Goal: Information Seeking & Learning: Check status

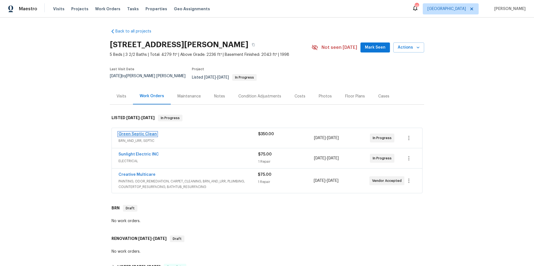
click at [135, 132] on link "Green Septic Clean" at bounding box center [137, 134] width 38 height 4
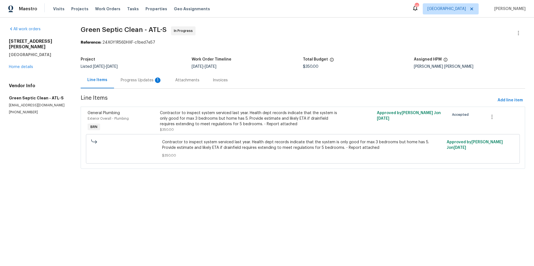
click at [142, 82] on div "Progress Updates 1" at bounding box center [141, 81] width 41 height 6
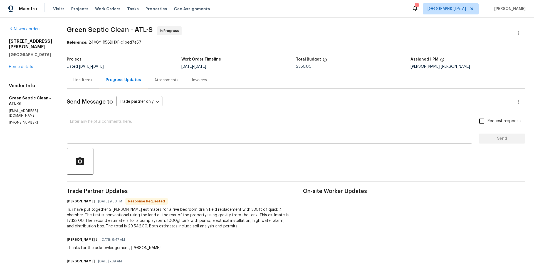
click at [192, 123] on textarea at bounding box center [269, 129] width 399 height 19
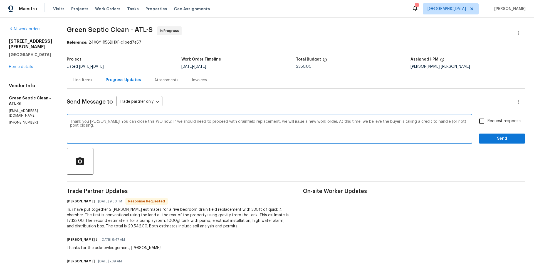
click at [227, 122] on textarea "Thank you Joe! You can close this WO now. If we should need to proceed with dra…" at bounding box center [269, 129] width 399 height 19
click at [225, 123] on textarea "Thank you Joe! You can close this WO now. If we should need to proceed with dra…" at bounding box center [269, 129] width 399 height 19
type textarea "Thank you Joe! You can close this WO now. If we should need to proceed with dra…"
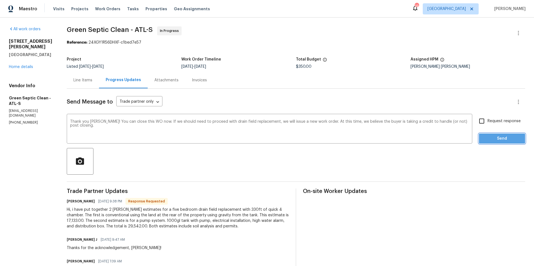
click at [486, 137] on span "Send" at bounding box center [501, 138] width 37 height 7
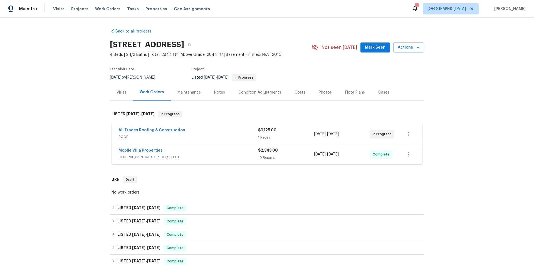
click at [211, 156] on span "GENERAL_CONTRACTOR, OD_SELECT" at bounding box center [188, 158] width 140 height 6
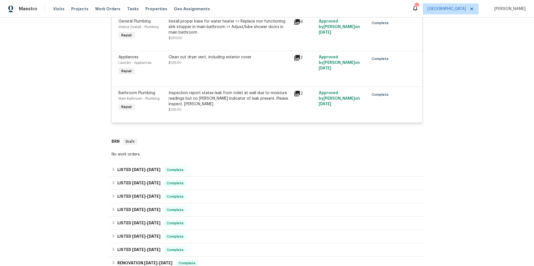
scroll to position [493, 0]
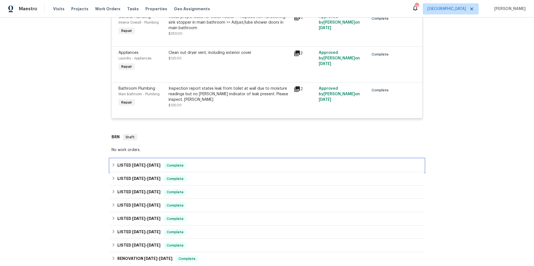
click at [217, 166] on div "LISTED 7/22/25 - 8/5/25 Complete" at bounding box center [266, 165] width 311 height 7
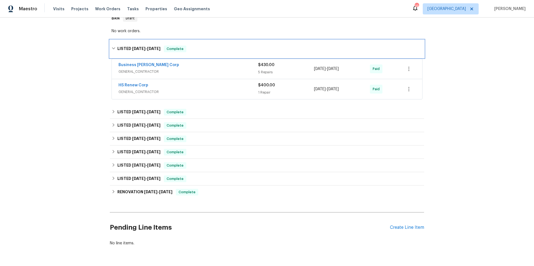
scroll to position [618, 0]
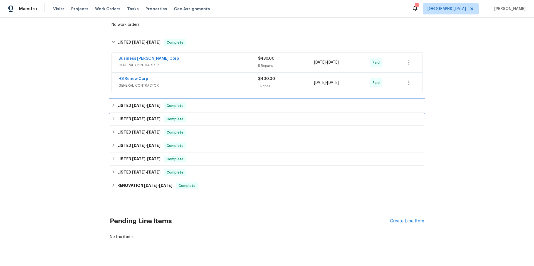
click at [200, 107] on div "LISTED 5/29/25 - 7/1/25 Complete" at bounding box center [266, 106] width 311 height 7
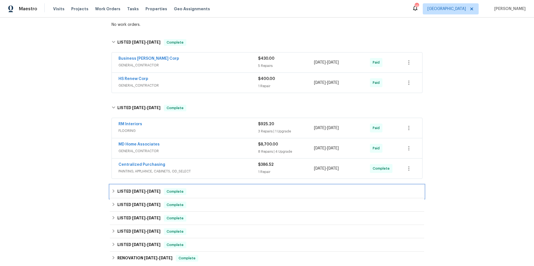
click at [206, 190] on div "LISTED 5/13/25 - 5/28/25 Complete" at bounding box center [266, 191] width 311 height 7
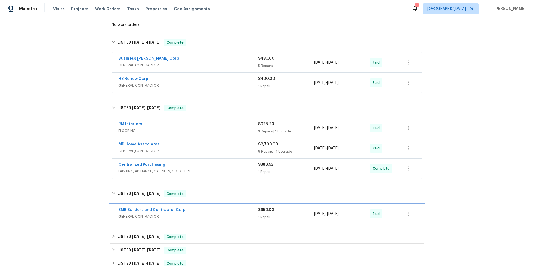
scroll to position [738, 0]
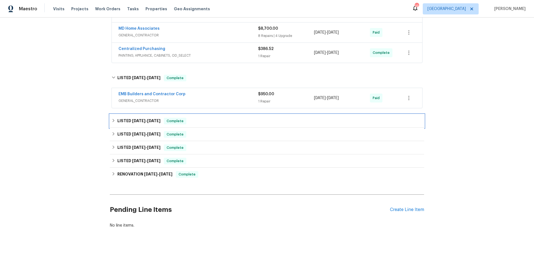
click at [197, 118] on div "LISTED 4/2/25 - 4/4/25 Complete" at bounding box center [266, 121] width 311 height 7
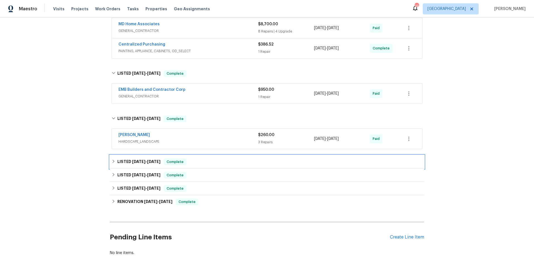
click at [208, 162] on div "LISTED 1/28/25 - 1/31/25 Complete" at bounding box center [266, 162] width 311 height 7
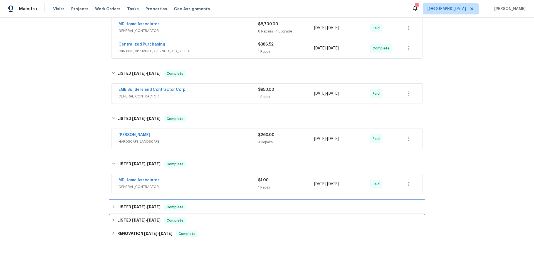
click at [211, 205] on div "LISTED 10/16/24 - 12/5/24 Complete" at bounding box center [266, 207] width 311 height 7
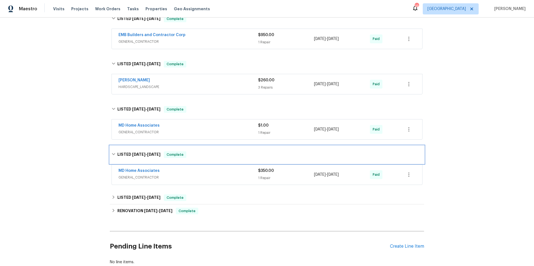
scroll to position [834, 0]
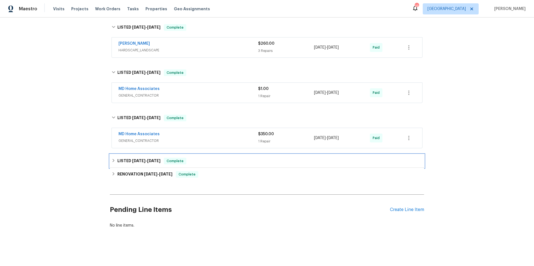
click at [197, 158] on div "LISTED 9/26/24 - 9/27/24 Complete" at bounding box center [266, 161] width 311 height 7
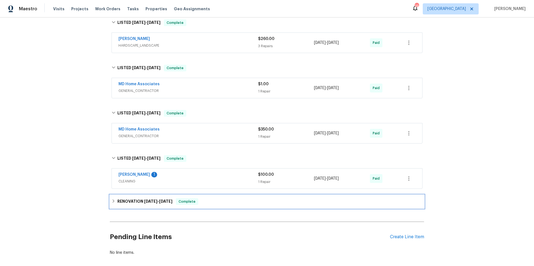
click at [209, 202] on div "RENOVATION 6/20/24 - 7/1/24 Complete" at bounding box center [266, 201] width 311 height 7
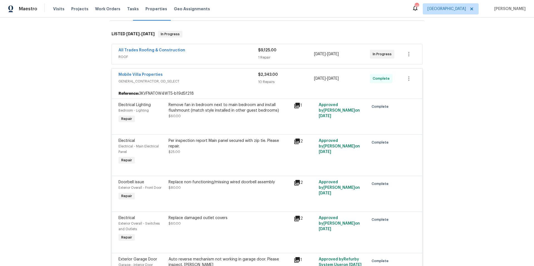
scroll to position [0, 0]
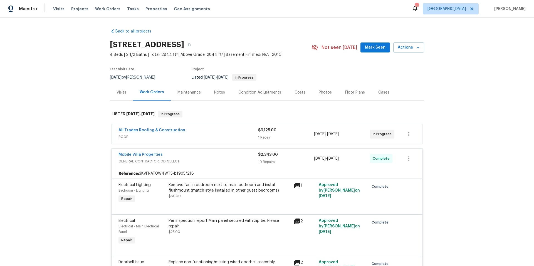
click at [345, 91] on div "Floor Plans" at bounding box center [355, 93] width 20 height 6
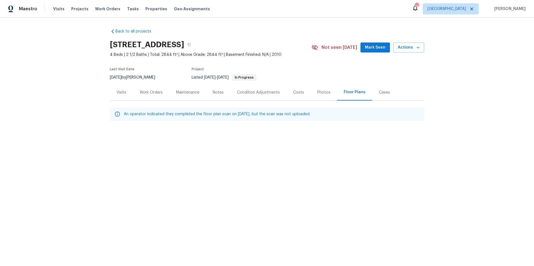
click at [319, 94] on div "Photos" at bounding box center [323, 93] width 13 height 6
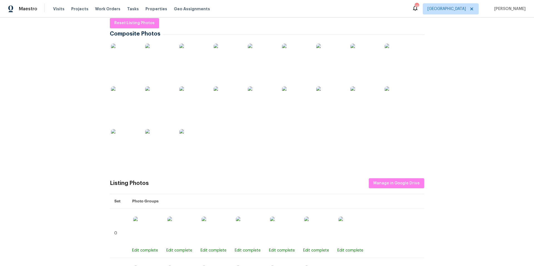
scroll to position [63, 0]
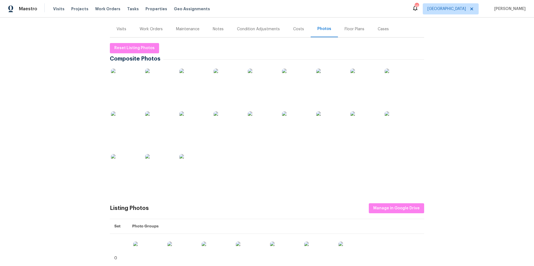
click at [124, 79] on img at bounding box center [125, 83] width 28 height 28
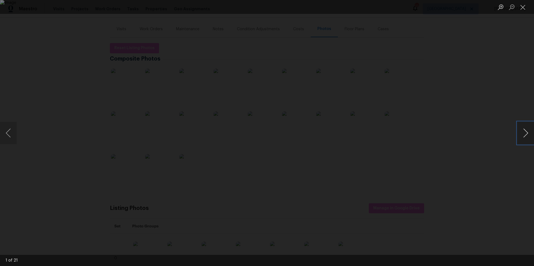
click at [521, 134] on button "Next image" at bounding box center [525, 133] width 17 height 22
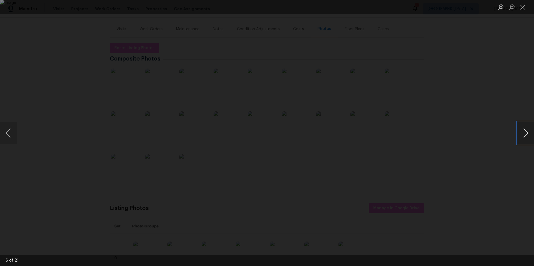
click at [521, 134] on button "Next image" at bounding box center [525, 133] width 17 height 22
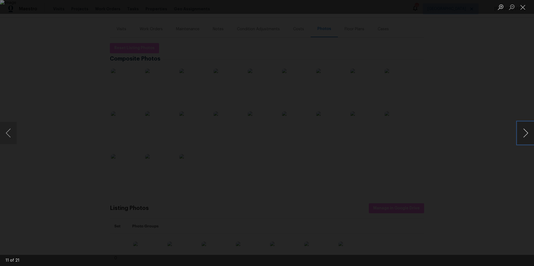
click at [521, 134] on button "Next image" at bounding box center [525, 133] width 17 height 22
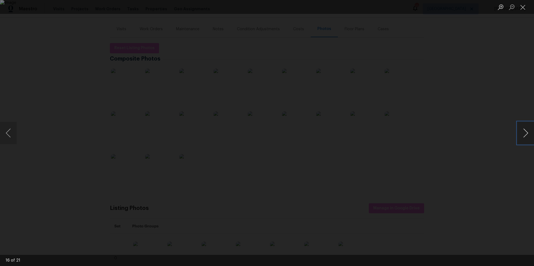
click at [521, 134] on button "Next image" at bounding box center [525, 133] width 17 height 22
click at [524, 7] on button "Close lightbox" at bounding box center [522, 7] width 11 height 10
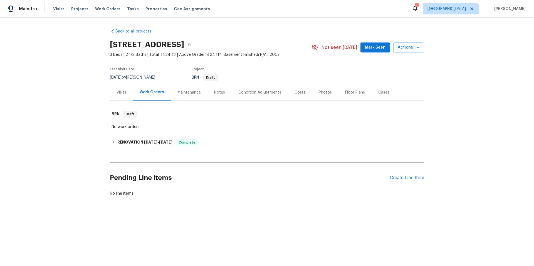
click at [230, 141] on div "RENOVATION 6/4/24 - 6/6/24 Complete" at bounding box center [266, 142] width 311 height 7
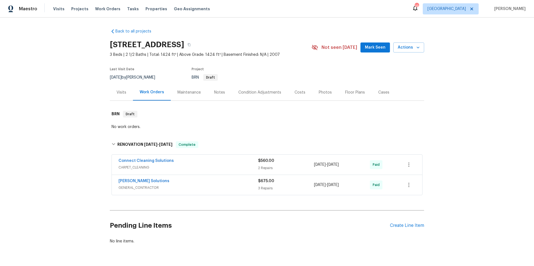
click at [254, 95] on div "Condition Adjustments" at bounding box center [259, 93] width 43 height 6
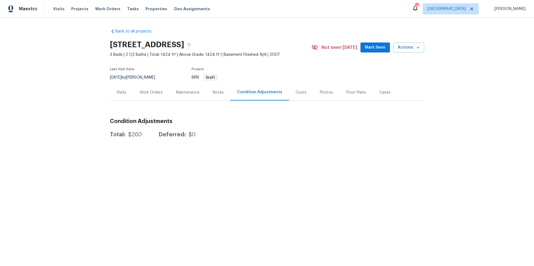
click at [299, 94] on div "Costs" at bounding box center [300, 93] width 11 height 6
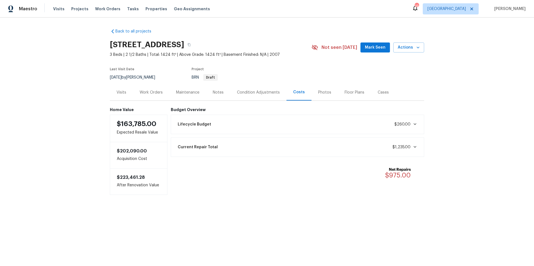
click at [150, 94] on div "Work Orders" at bounding box center [151, 93] width 23 height 6
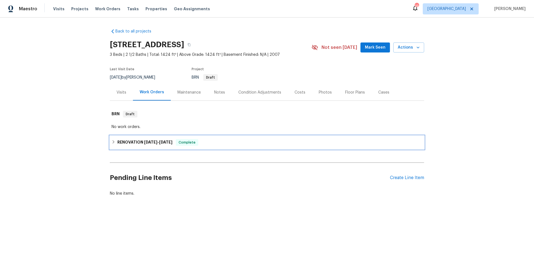
click at [213, 144] on div "RENOVATION 6/4/24 - 6/6/24 Complete" at bounding box center [266, 142] width 311 height 7
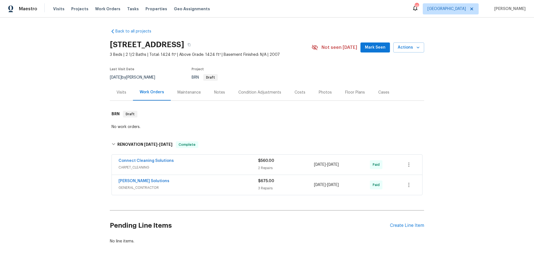
click at [222, 164] on div "Connect Cleaning Solutions" at bounding box center [188, 161] width 140 height 7
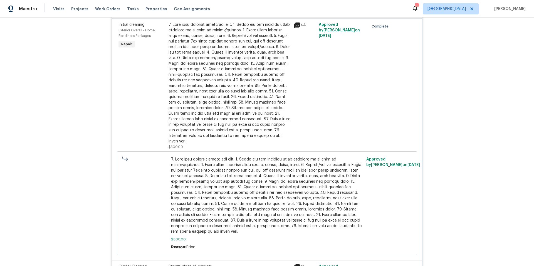
scroll to position [274, 0]
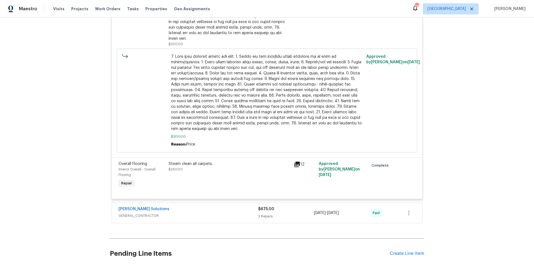
click at [231, 207] on div "Sethy Solutions" at bounding box center [188, 210] width 140 height 7
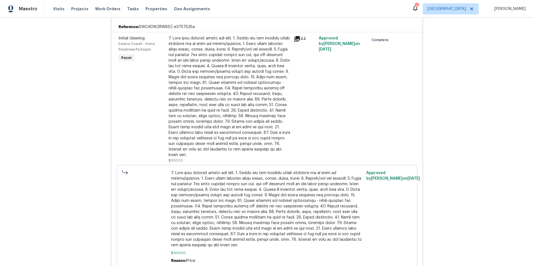
scroll to position [0, 0]
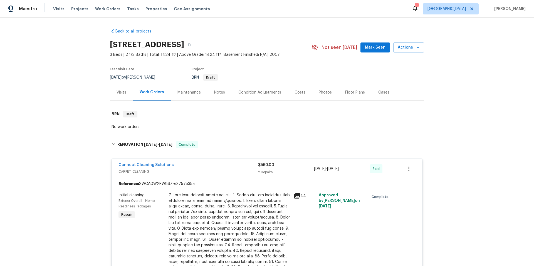
click at [120, 94] on div "Visits" at bounding box center [121, 93] width 10 height 6
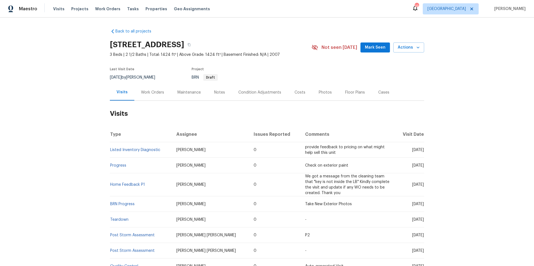
click at [152, 91] on div "Work Orders" at bounding box center [152, 93] width 23 height 6
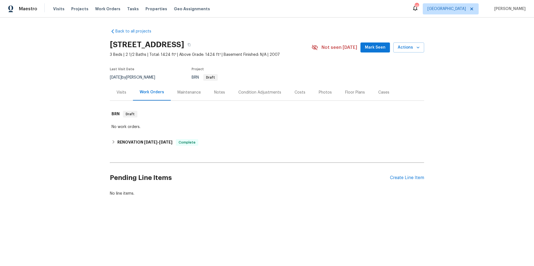
click at [215, 93] on div "Notes" at bounding box center [219, 93] width 11 height 6
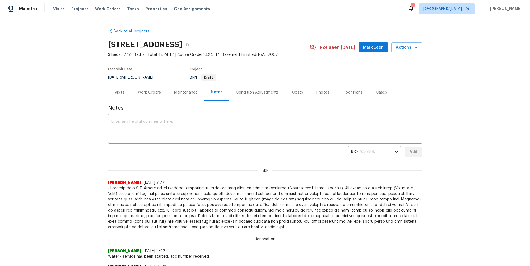
click at [121, 93] on div "Visits" at bounding box center [120, 93] width 10 height 6
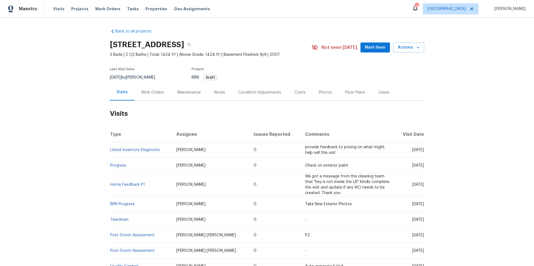
scroll to position [120, 0]
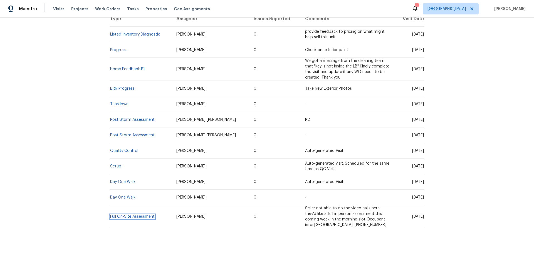
click at [144, 215] on link "Full On-Site Assessment" at bounding box center [132, 217] width 44 height 4
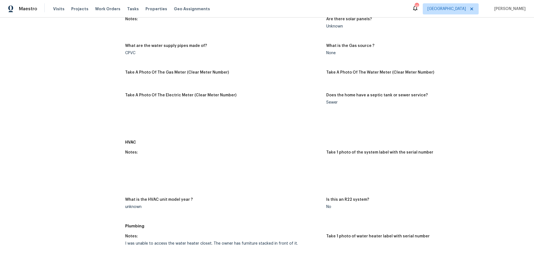
scroll to position [458, 0]
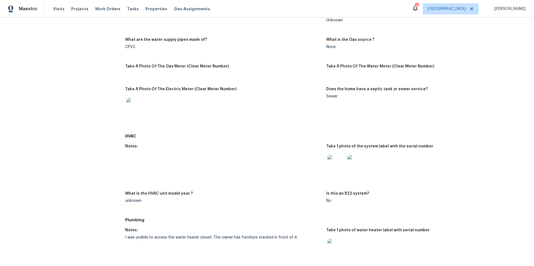
click at [356, 160] on img at bounding box center [356, 164] width 18 height 18
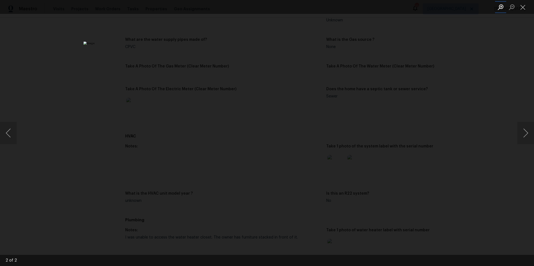
click at [502, 5] on button "Zoom in" at bounding box center [500, 7] width 11 height 10
click at [330, 116] on img "Lightbox" at bounding box center [266, 133] width 367 height 183
click at [501, 8] on button "Zoom in" at bounding box center [500, 7] width 11 height 10
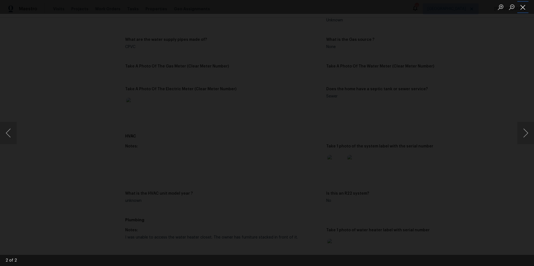
click at [523, 7] on button "Close lightbox" at bounding box center [522, 7] width 11 height 10
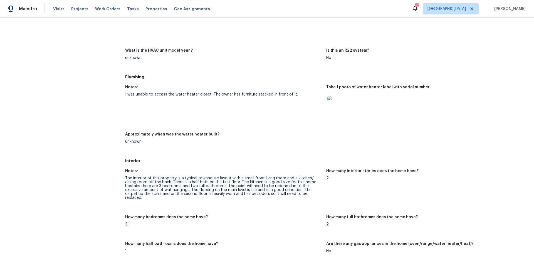
scroll to position [609, 0]
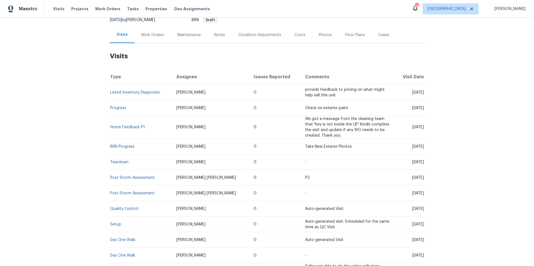
scroll to position [120, 0]
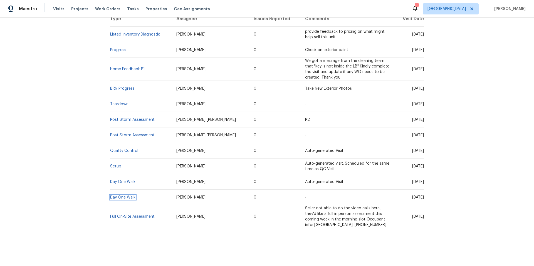
click at [132, 196] on link "Day One Walk" at bounding box center [122, 198] width 25 height 4
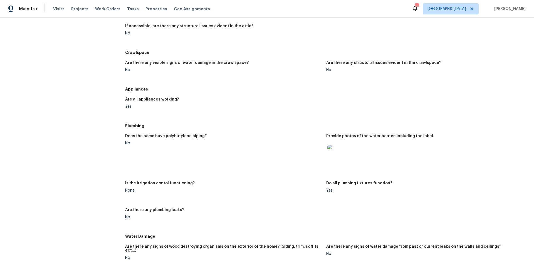
scroll to position [289, 0]
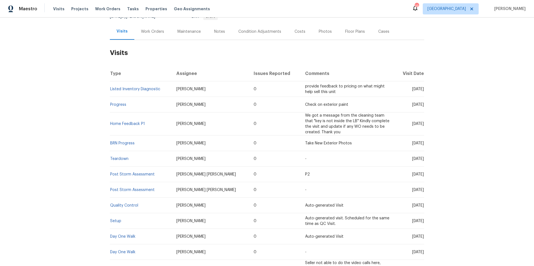
scroll to position [120, 0]
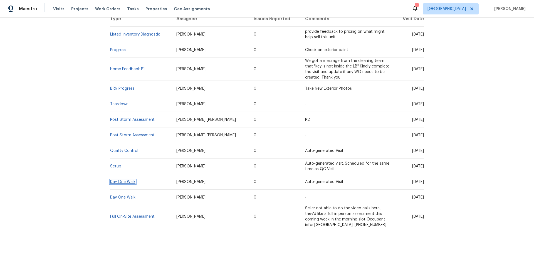
click at [127, 180] on link "Day One Walk" at bounding box center [122, 182] width 25 height 4
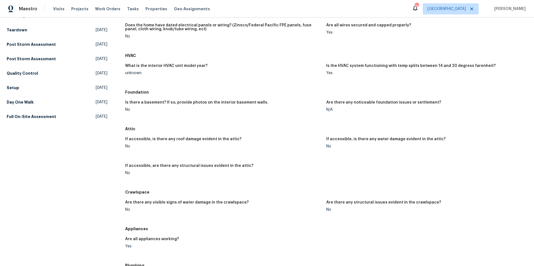
scroll to position [61, 0]
